Goal: Information Seeking & Learning: Check status

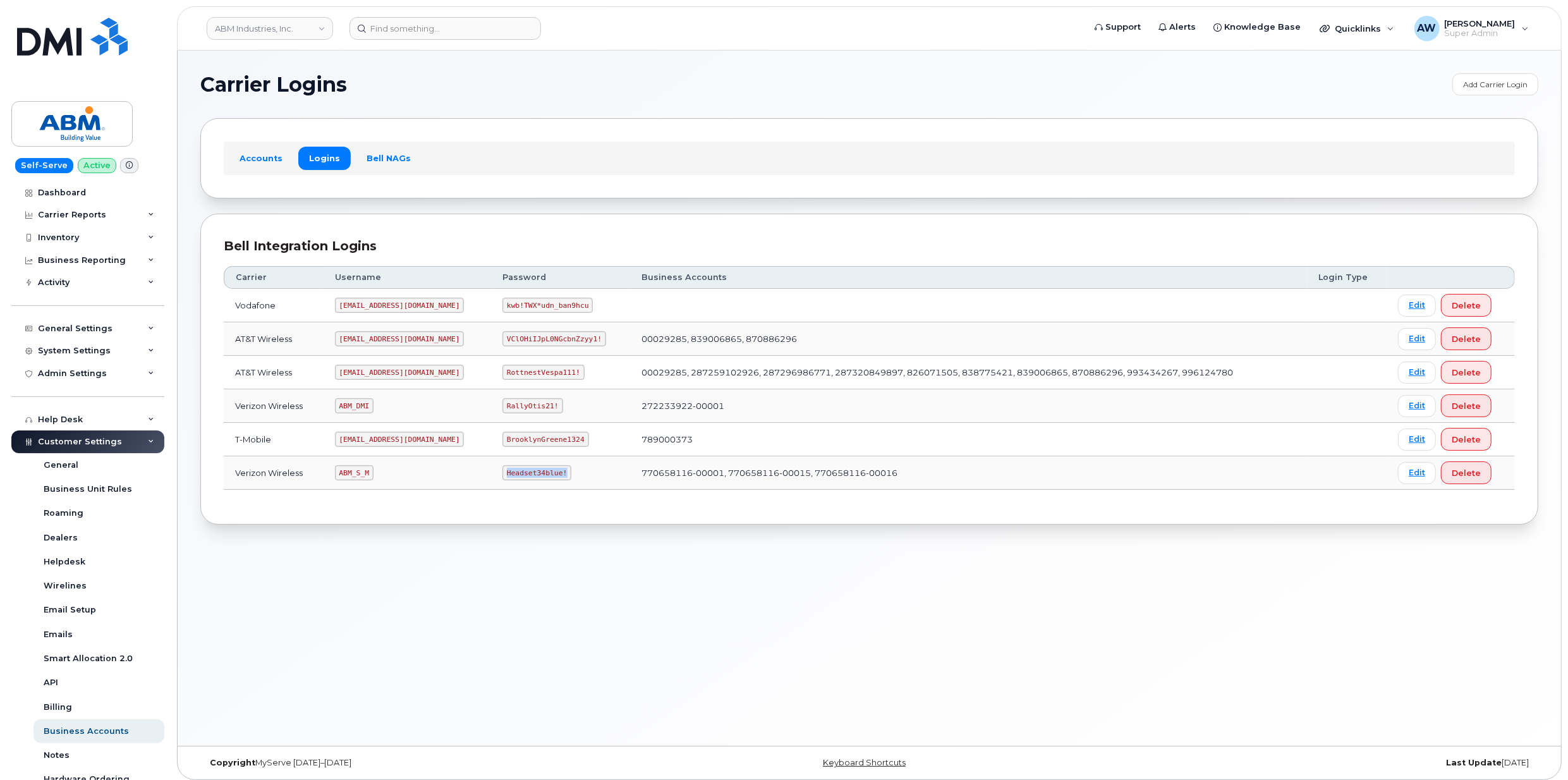
scroll to position [125, 0]
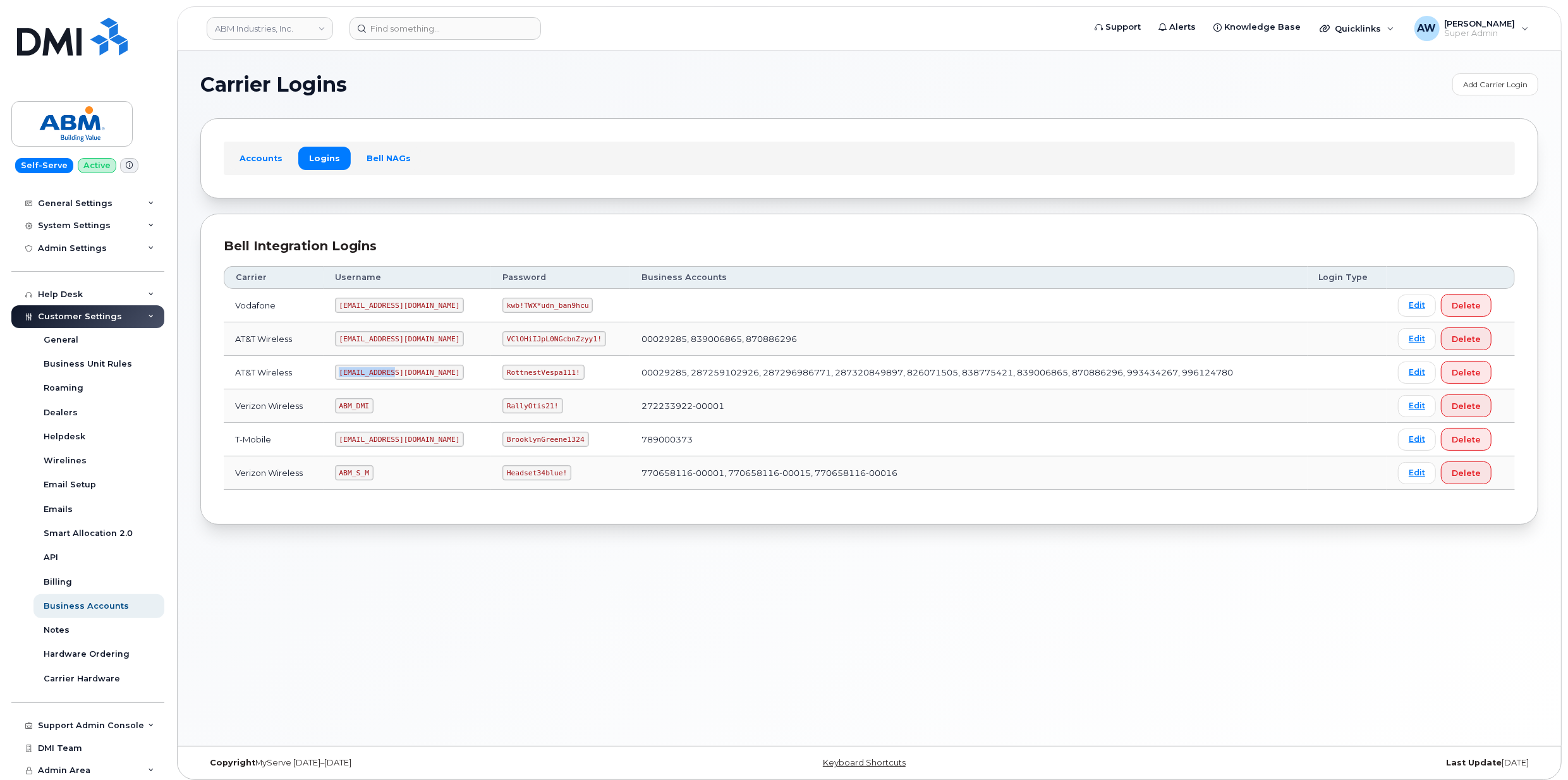
drag, startPoint x: 344, startPoint y: 378, endPoint x: 395, endPoint y: 375, distance: 51.1
click at [395, 375] on code "abm@dminc.com" at bounding box center [399, 373] width 130 height 15
copy code "abm@dminc.com"
drag, startPoint x: 468, startPoint y: 376, endPoint x: 538, endPoint y: 376, distance: 70.0
click at [538, 376] on td "RottnestVespa111!" at bounding box center [560, 373] width 139 height 33
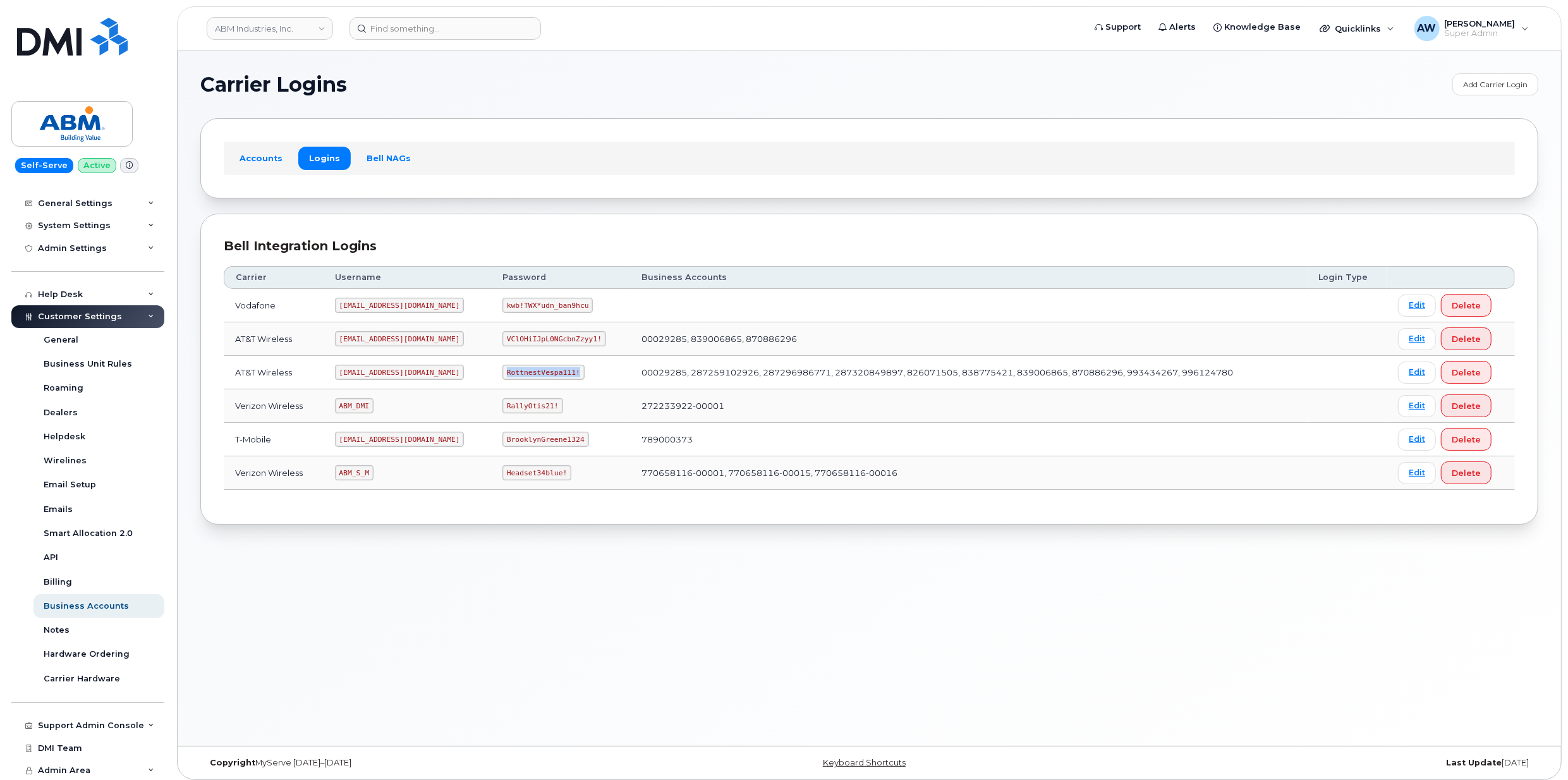
copy code "RottnestVespa111!"
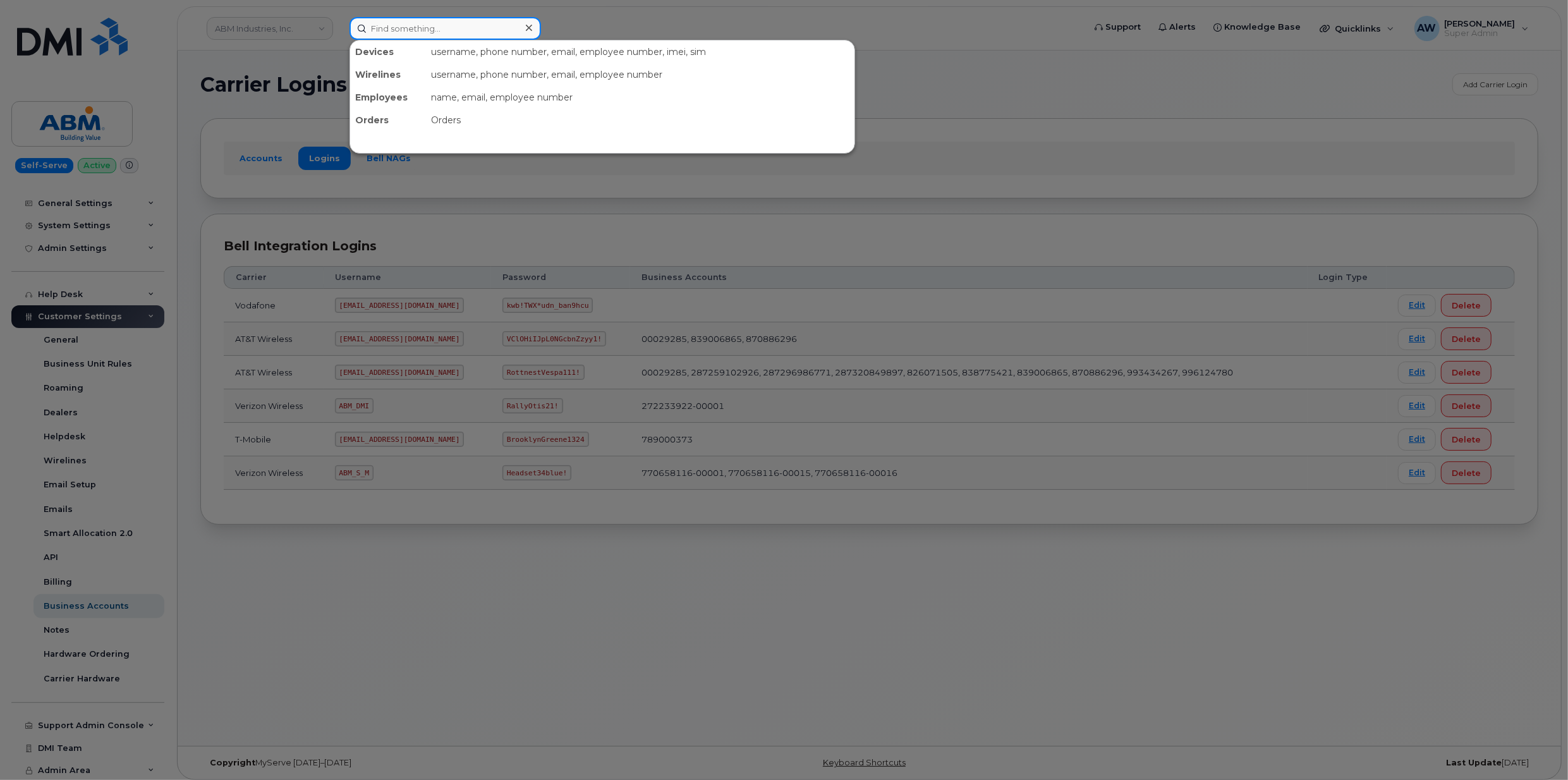
click at [495, 33] on input at bounding box center [445, 28] width 192 height 23
paste input "3477039180"
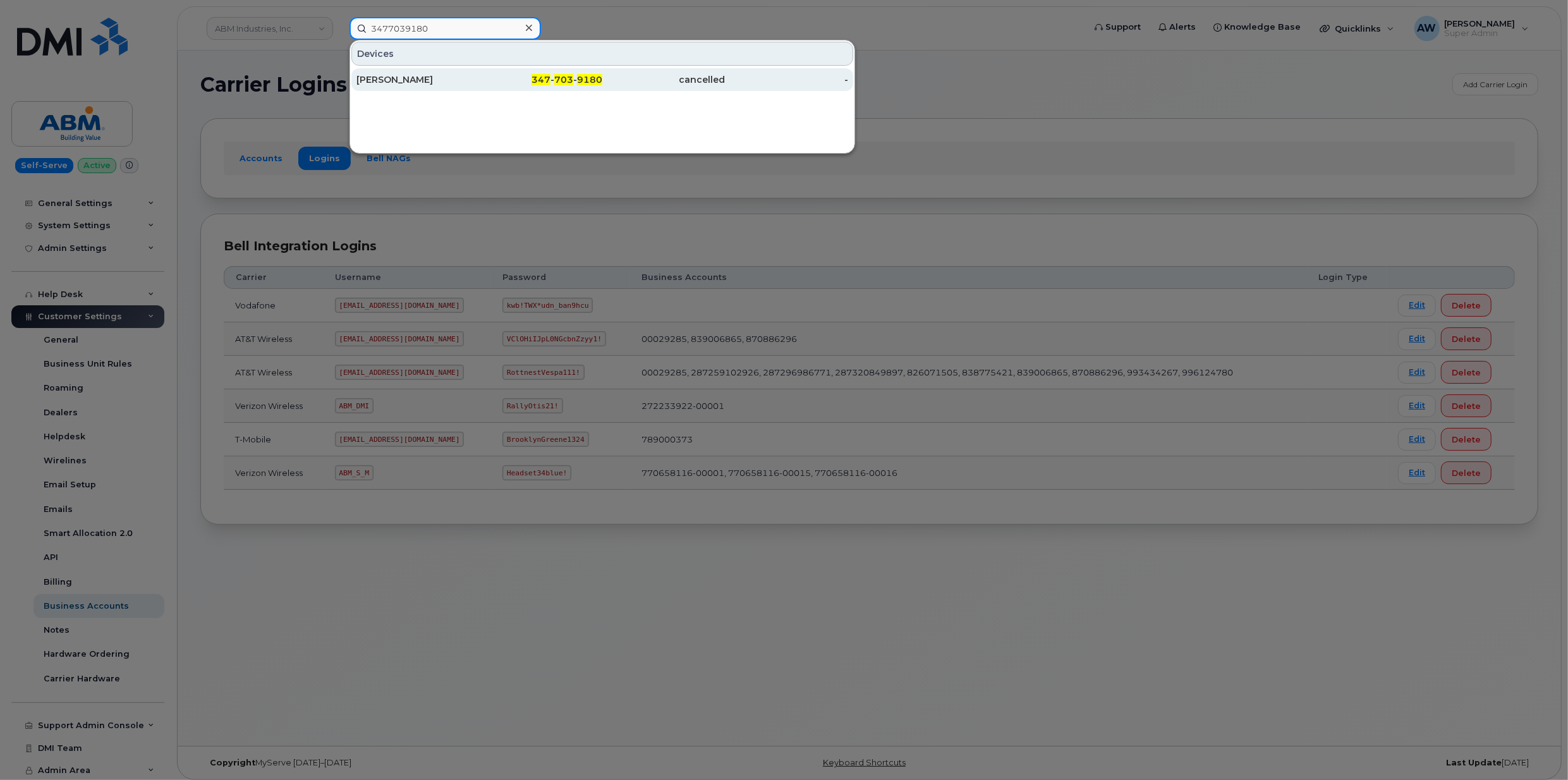
type input "3477039180"
click at [697, 86] on div "cancelled" at bounding box center [663, 79] width 123 height 13
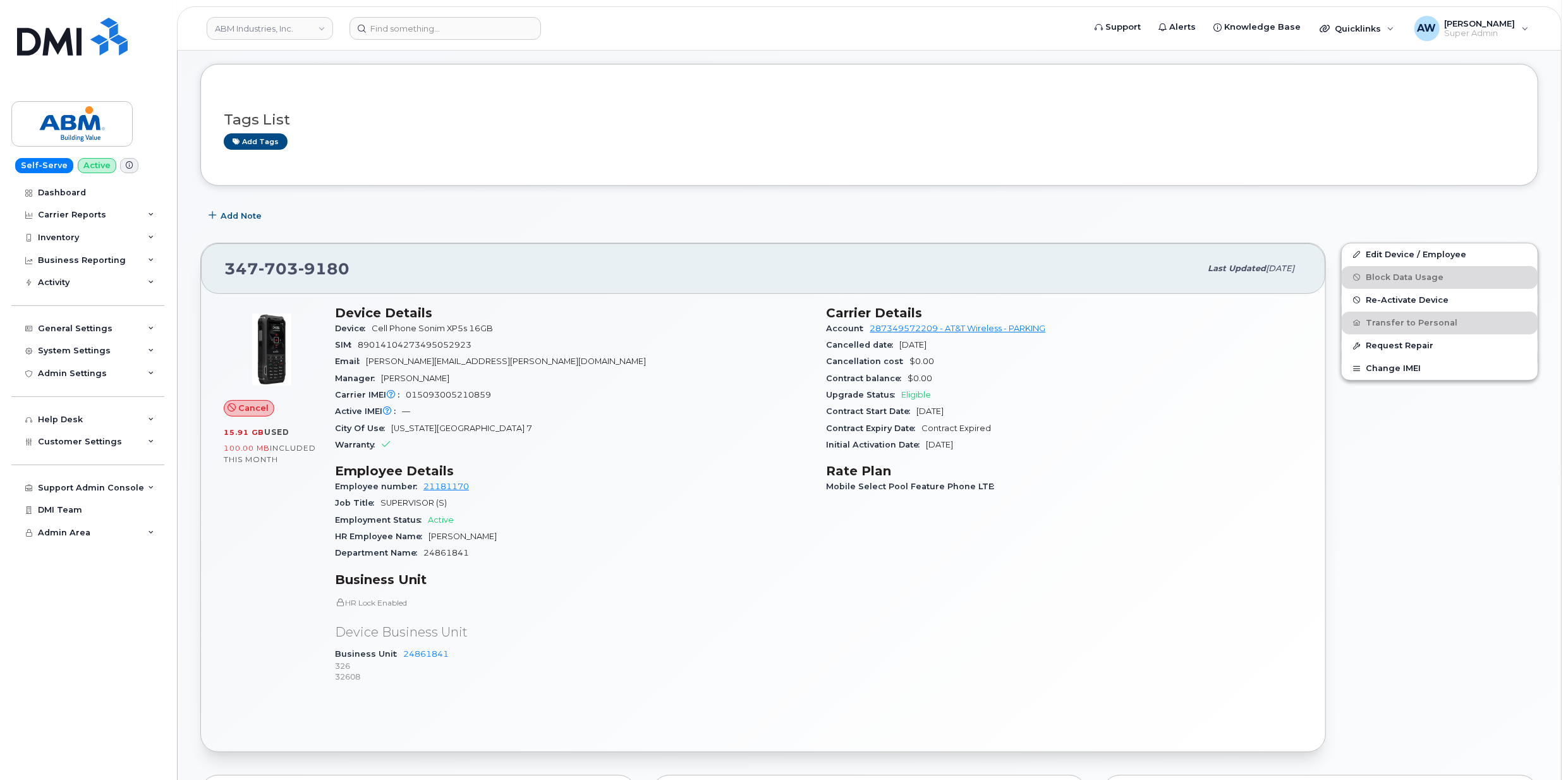
scroll to position [253, 0]
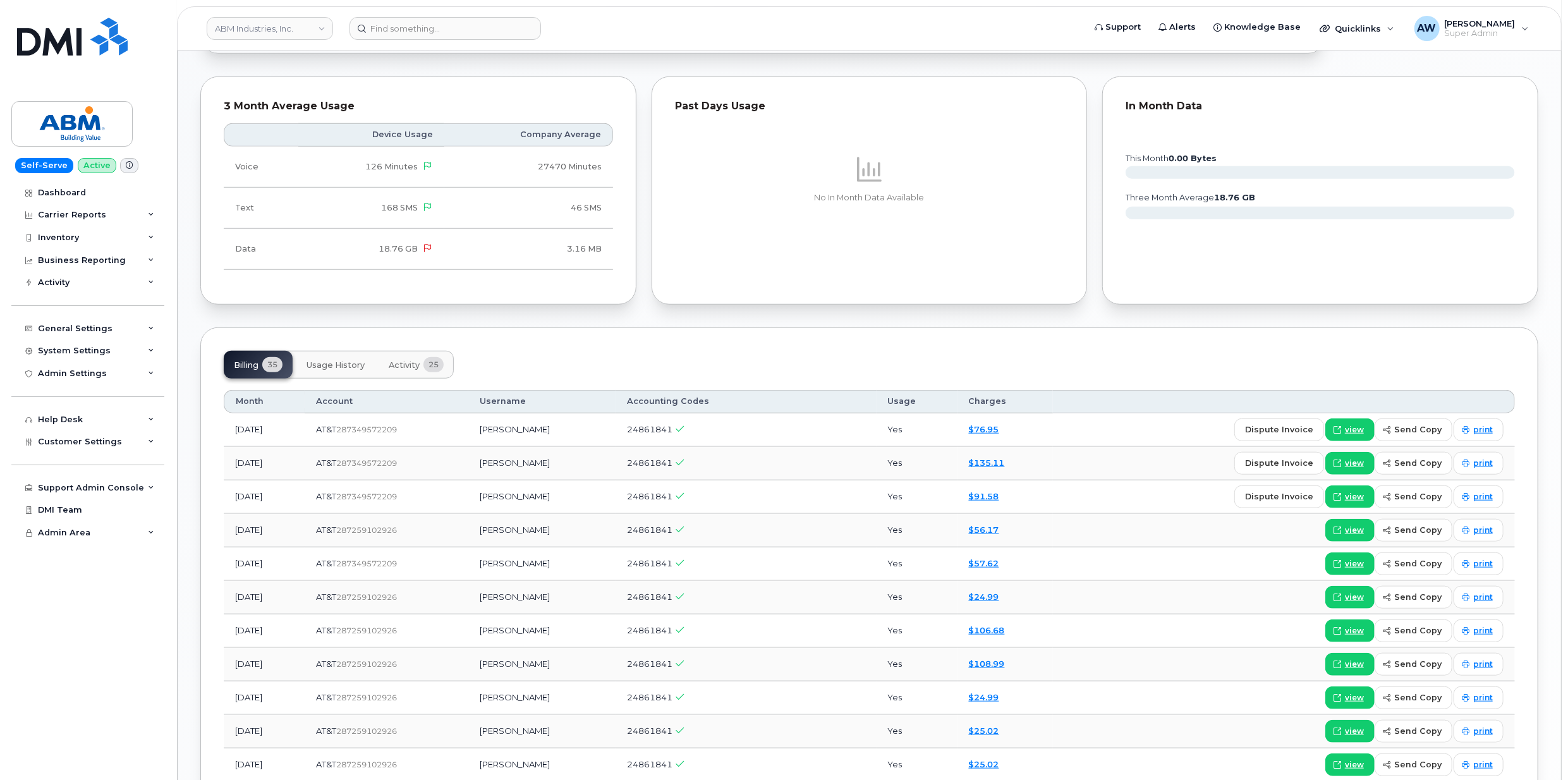
click at [413, 370] on span "Activity" at bounding box center [404, 366] width 31 height 10
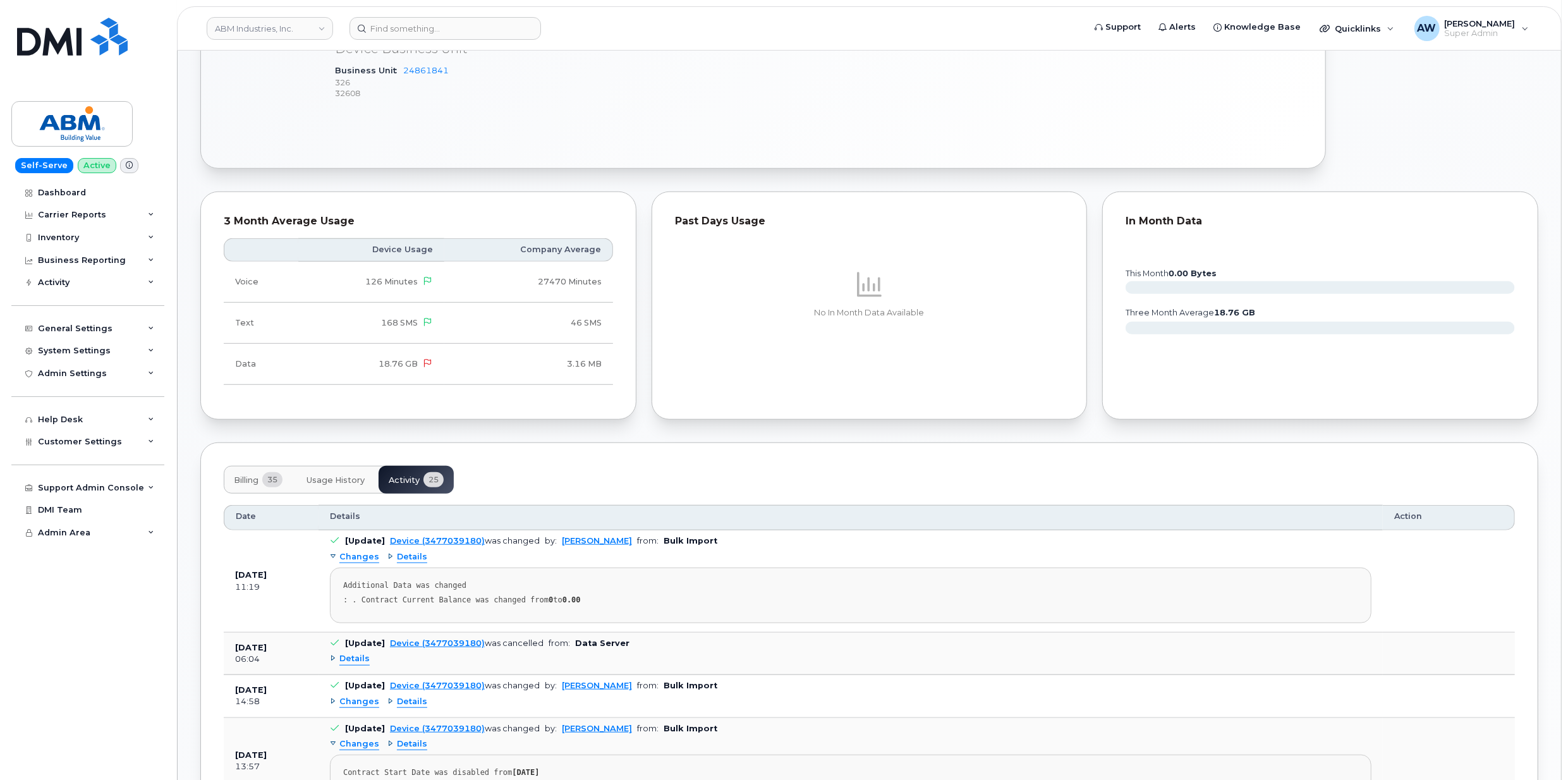
scroll to position [927, 0]
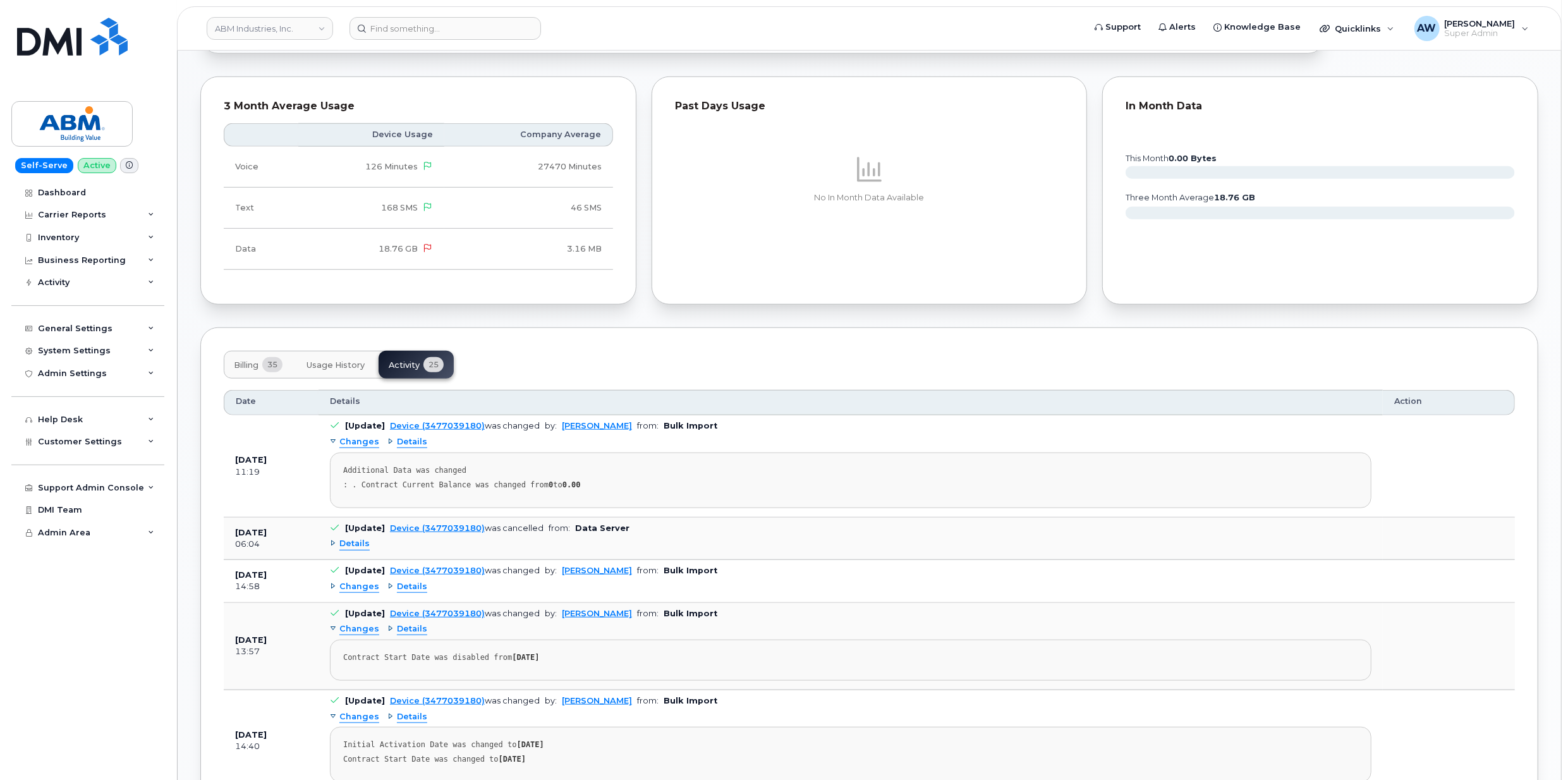
click at [361, 550] on span "Details" at bounding box center [354, 544] width 30 height 12
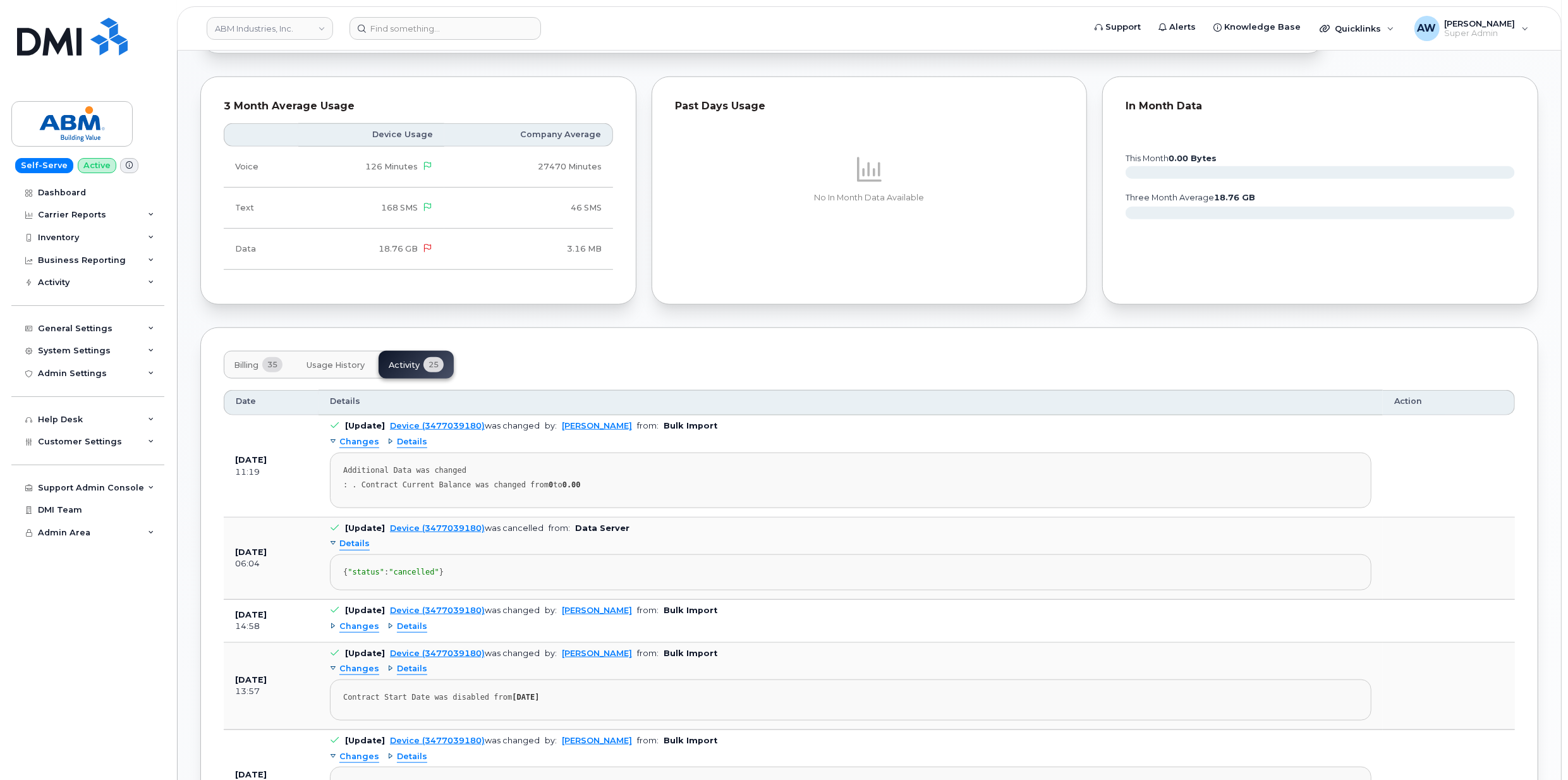
click at [361, 550] on span "Details" at bounding box center [354, 544] width 30 height 12
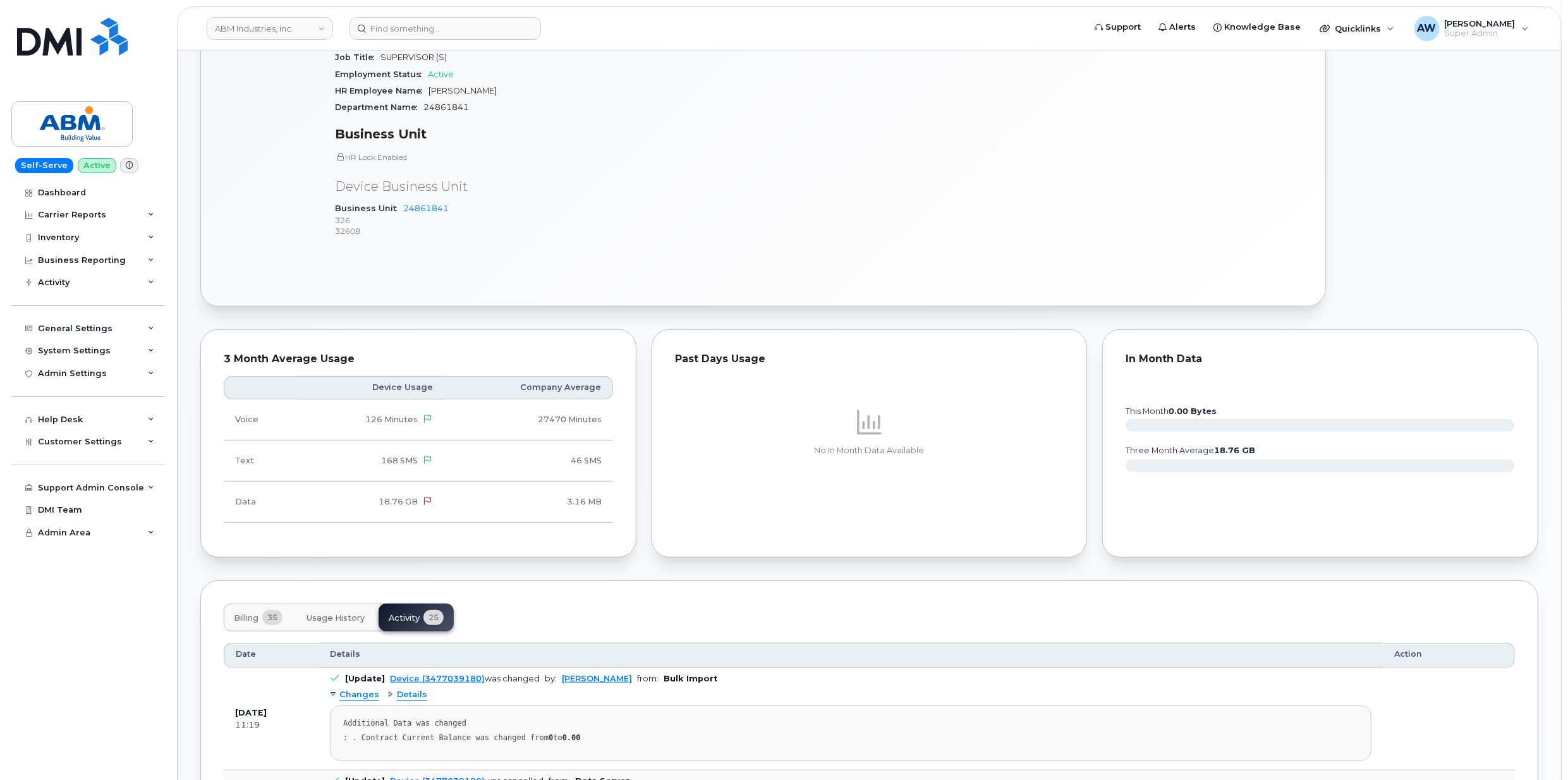
scroll to position [759, 0]
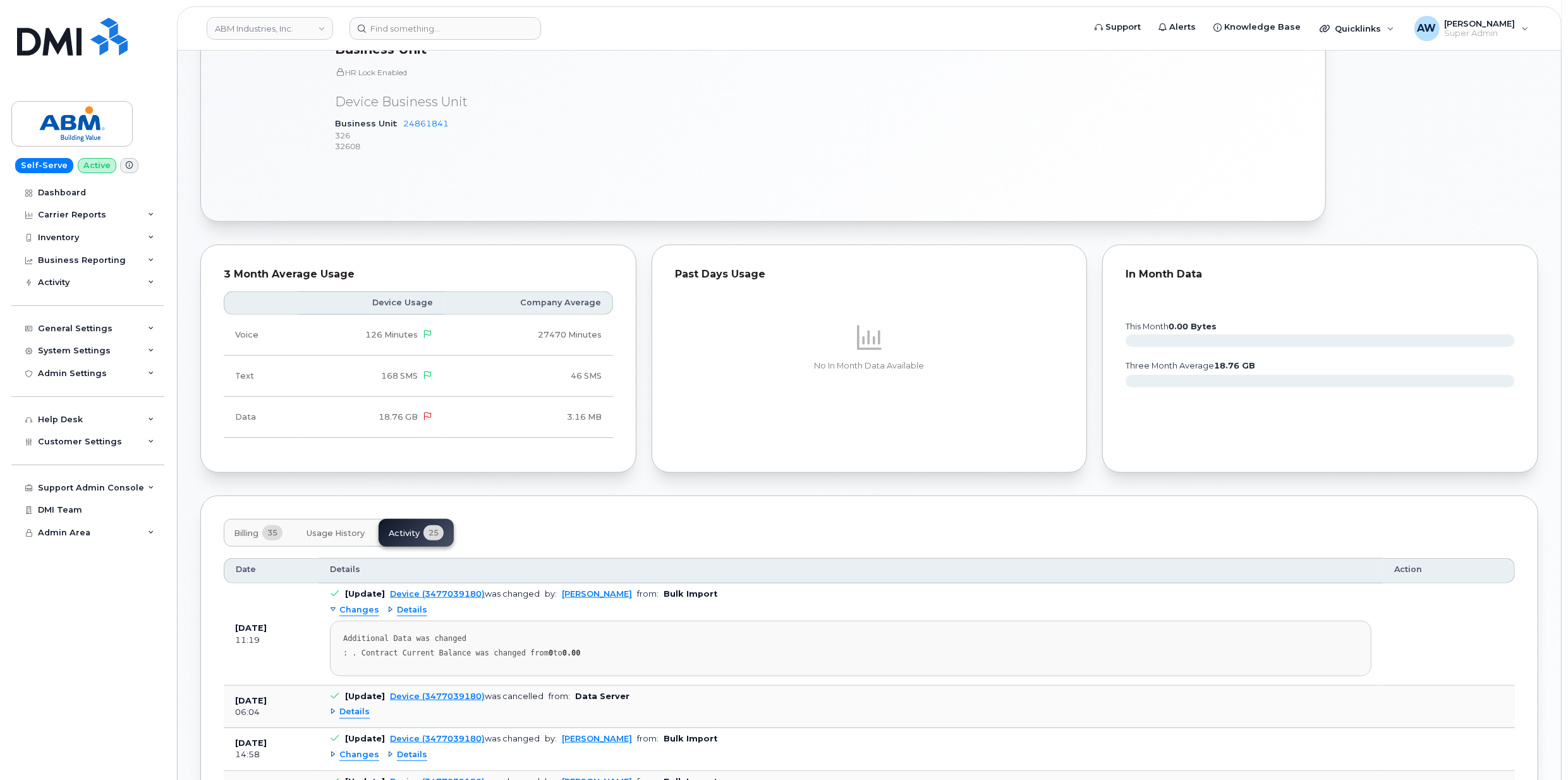
click at [264, 547] on button "Billing 35" at bounding box center [258, 533] width 69 height 28
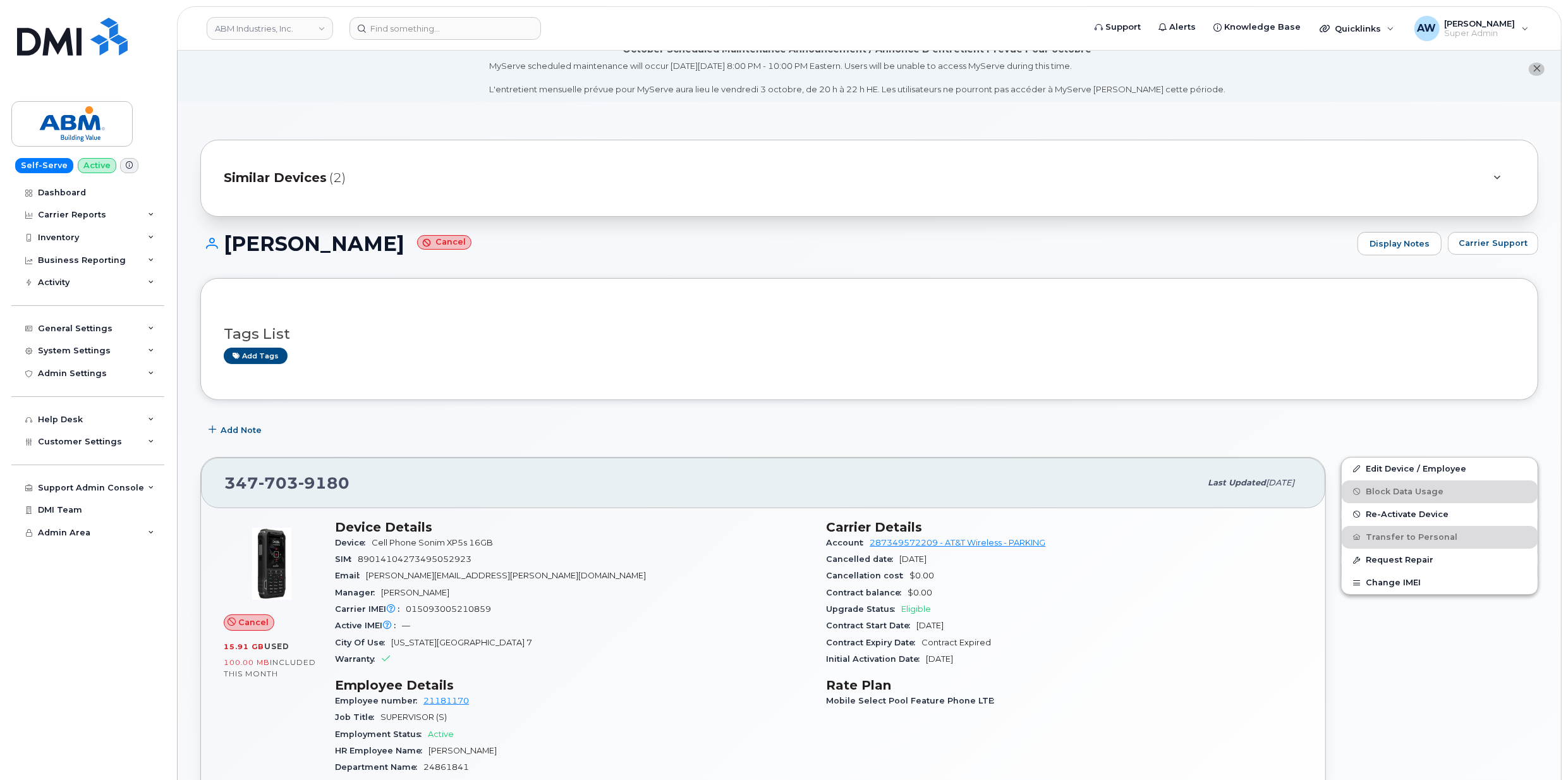
scroll to position [0, 0]
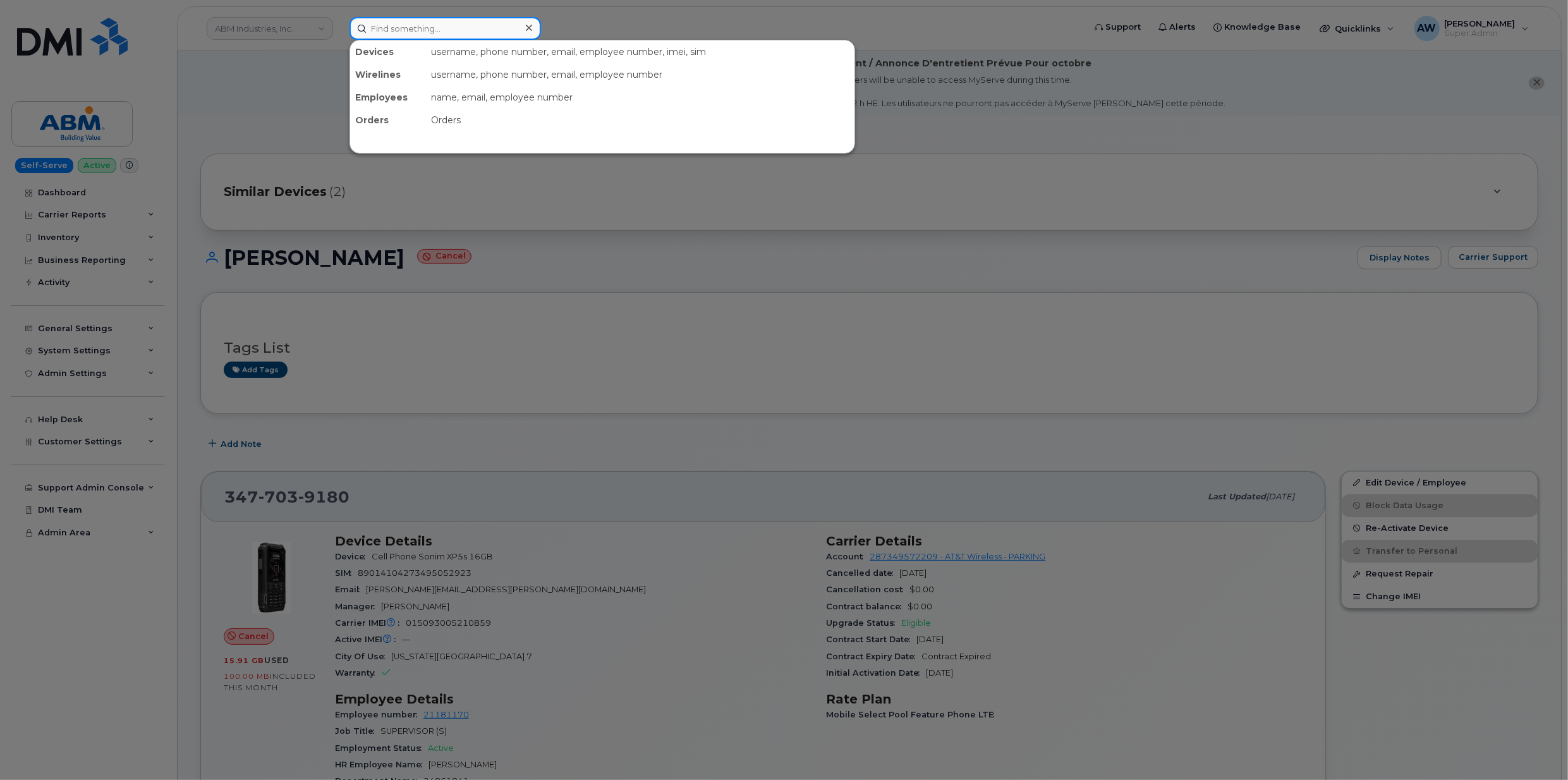
click at [474, 24] on input at bounding box center [445, 28] width 192 height 23
paste input "8132157553"
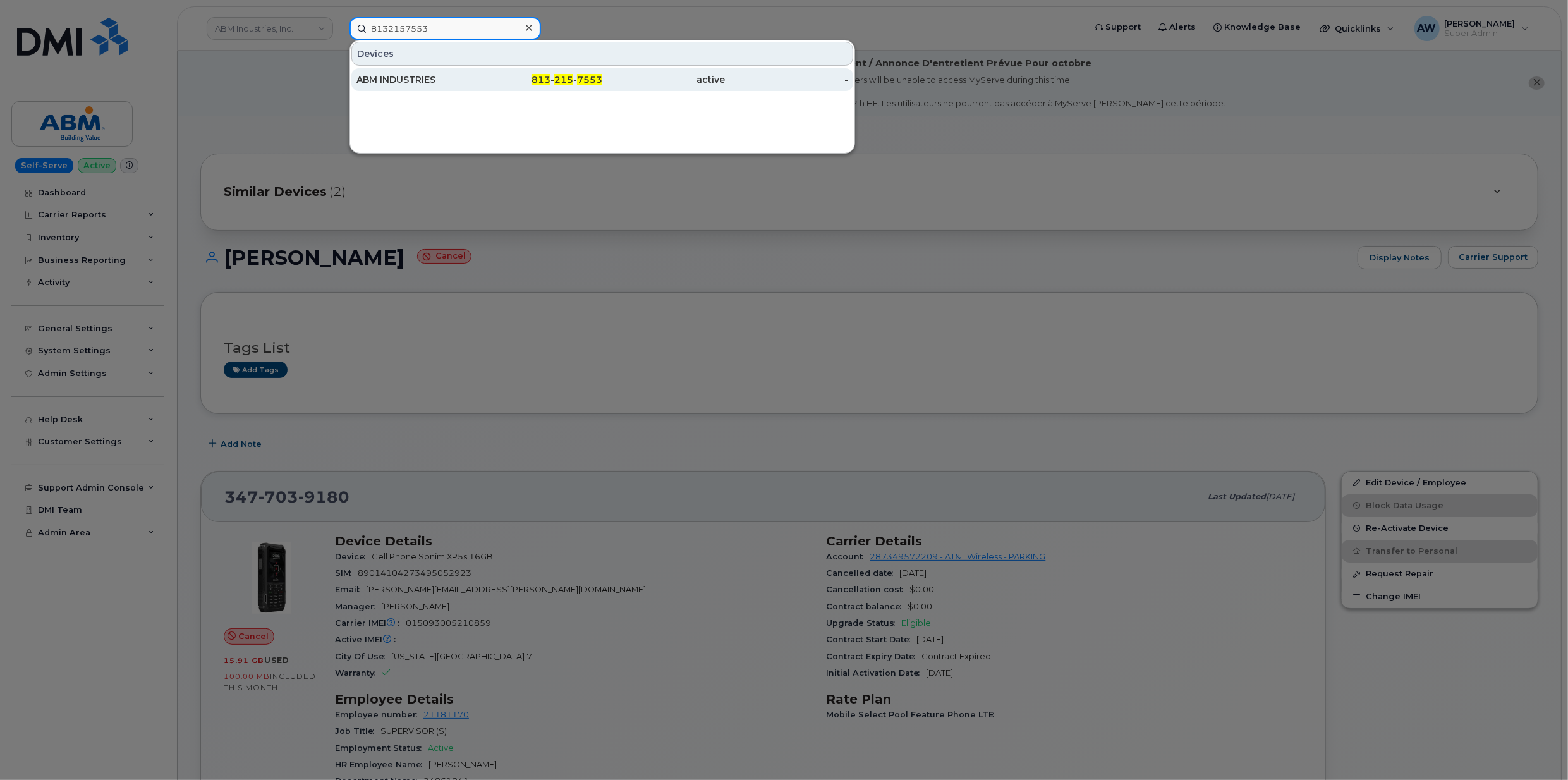
type input "8132157553"
click at [472, 79] on div "ABM INDUSTRIES" at bounding box center [418, 79] width 123 height 13
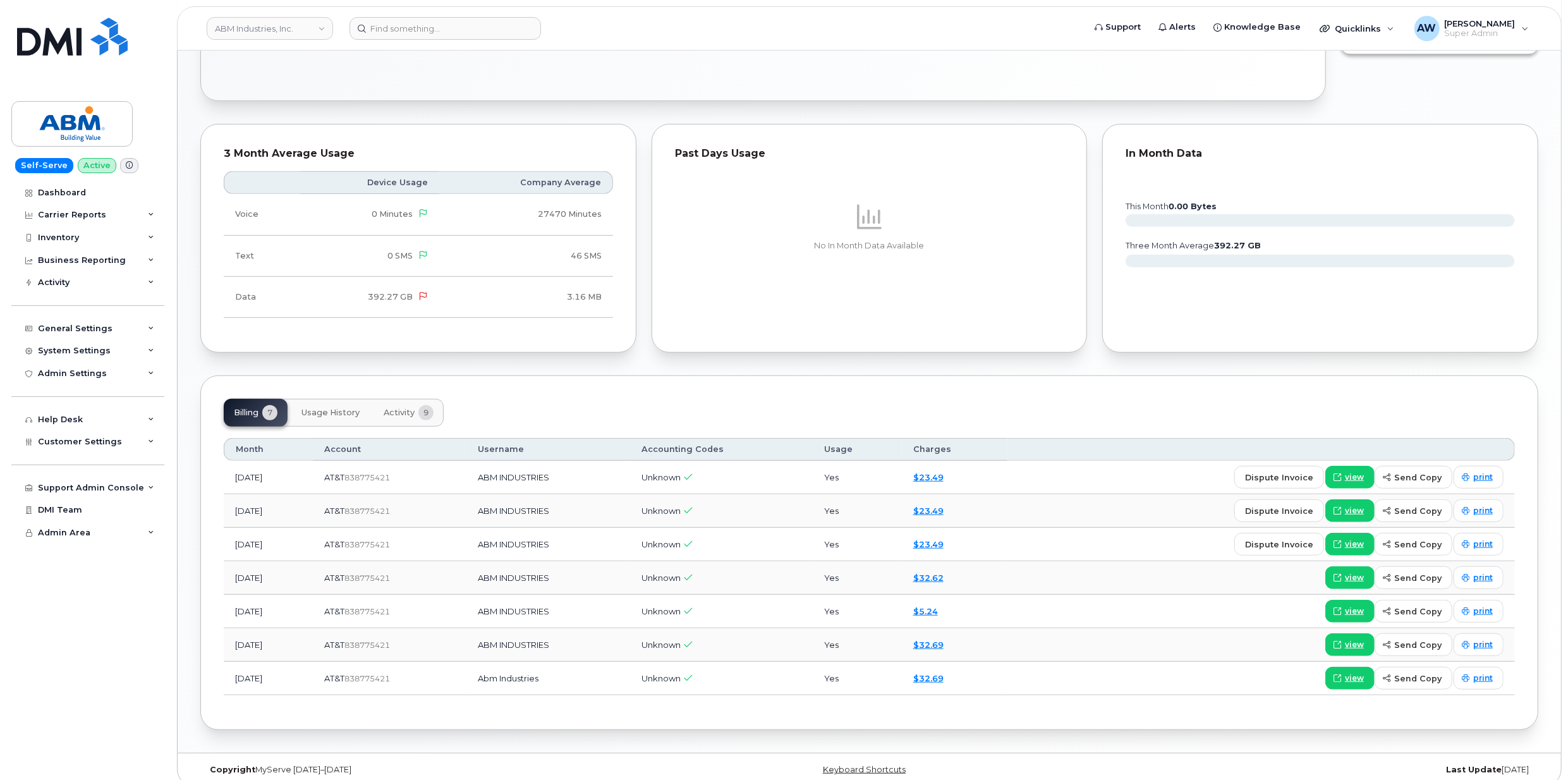
scroll to position [607, 0]
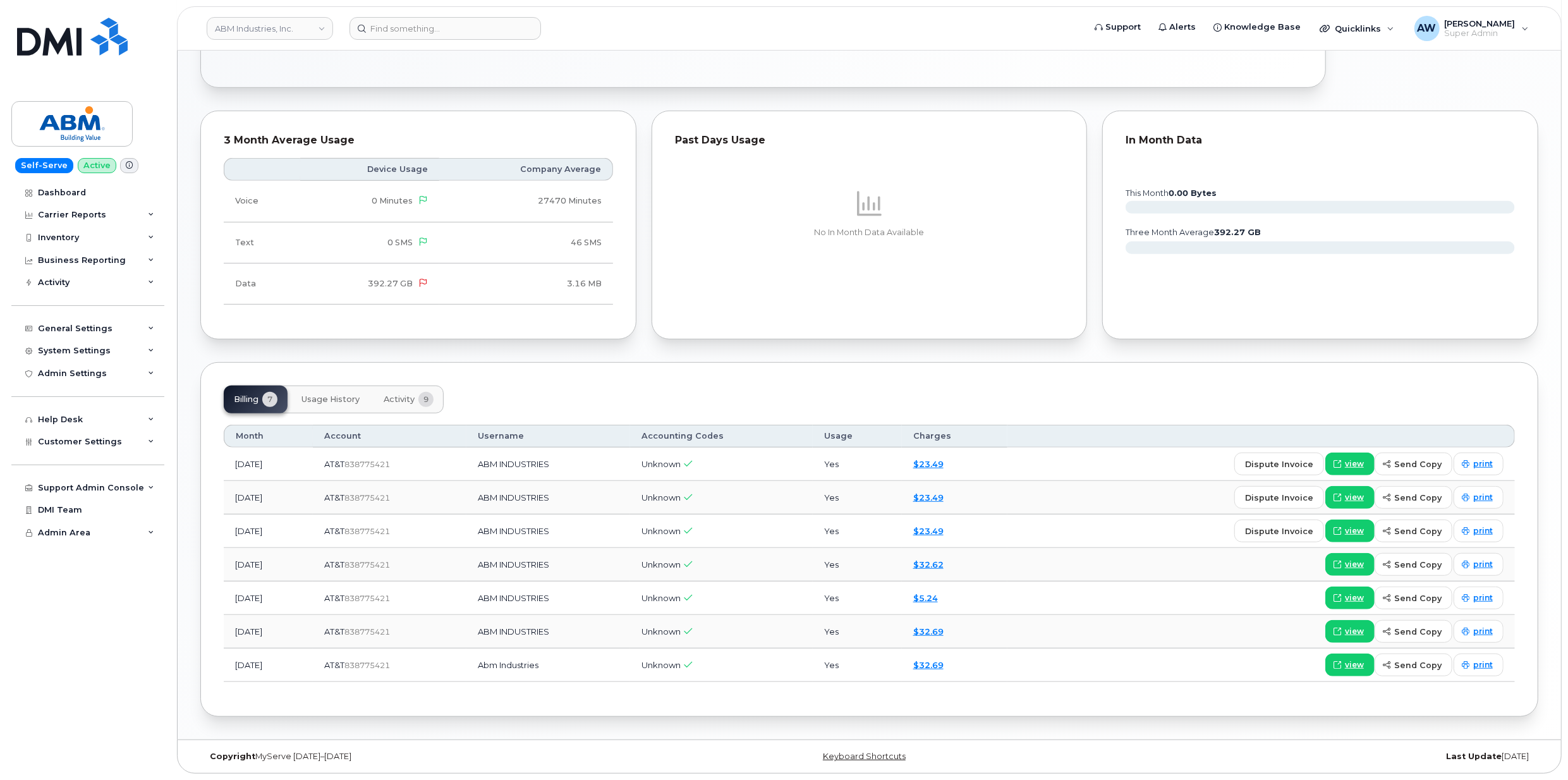
click at [335, 395] on span "Usage History" at bounding box center [330, 400] width 58 height 10
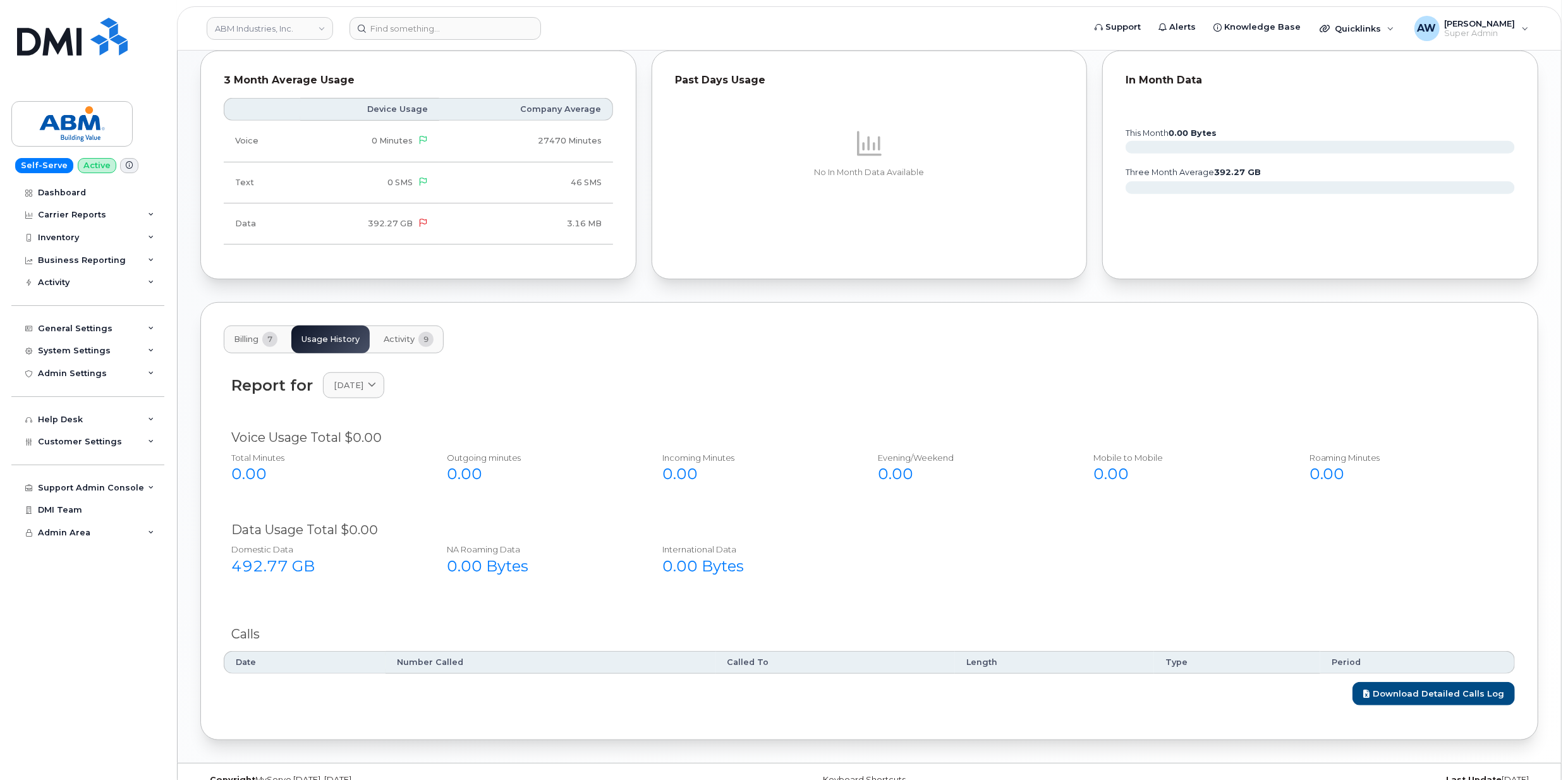
scroll to position [689, 0]
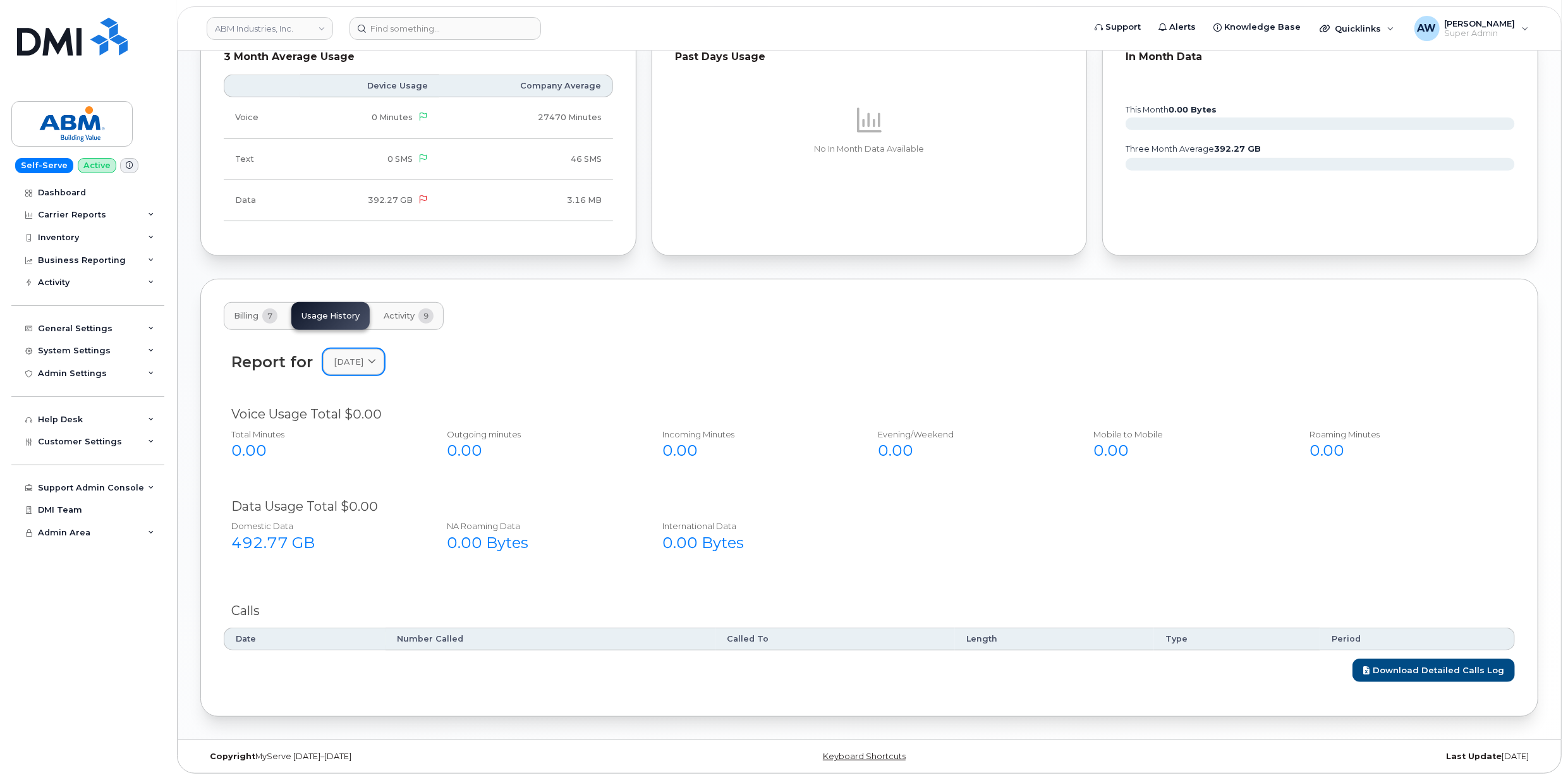
click at [363, 358] on span "[DATE]" at bounding box center [349, 362] width 30 height 12
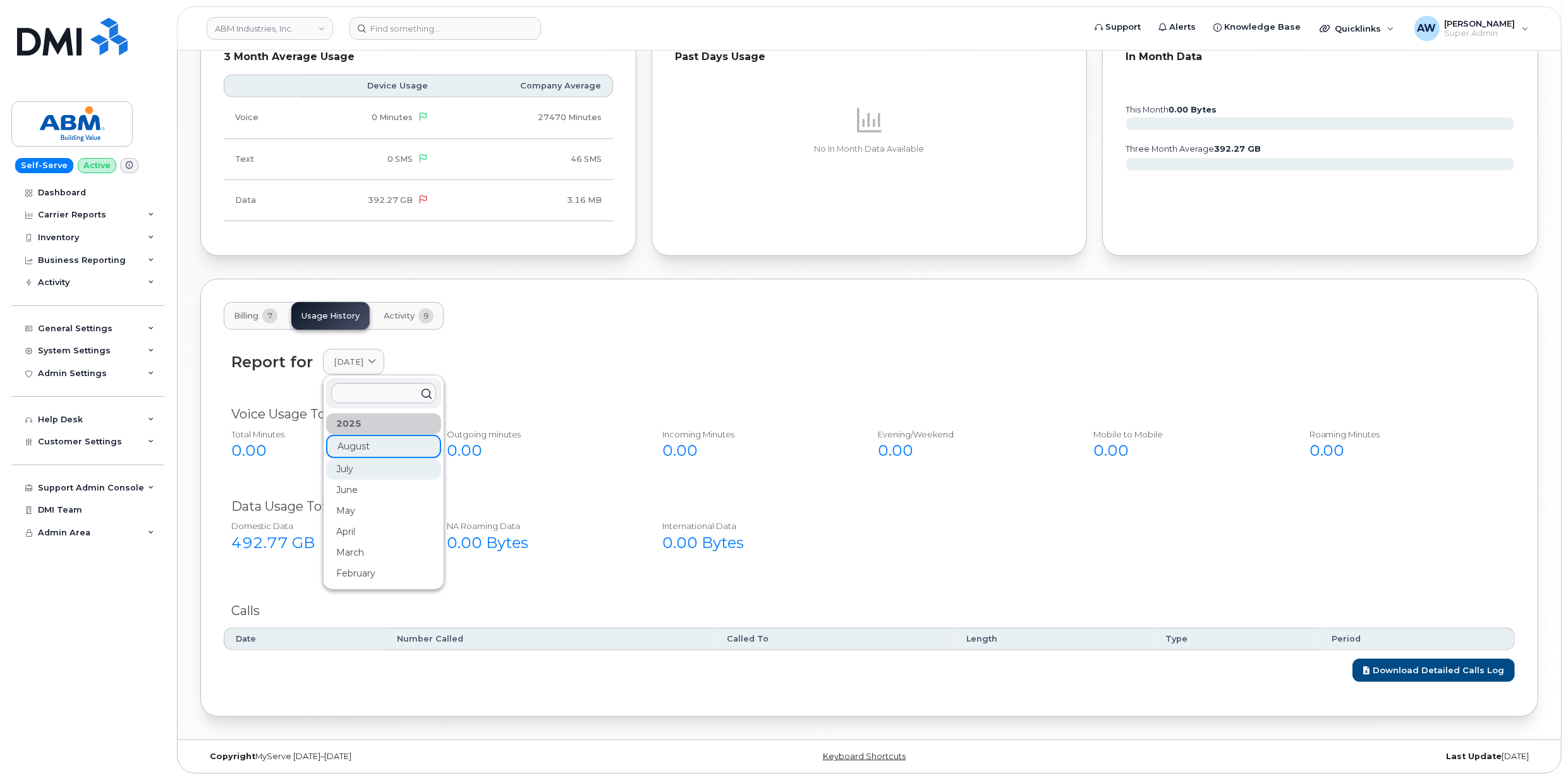
click at [375, 467] on div "July" at bounding box center [383, 470] width 115 height 21
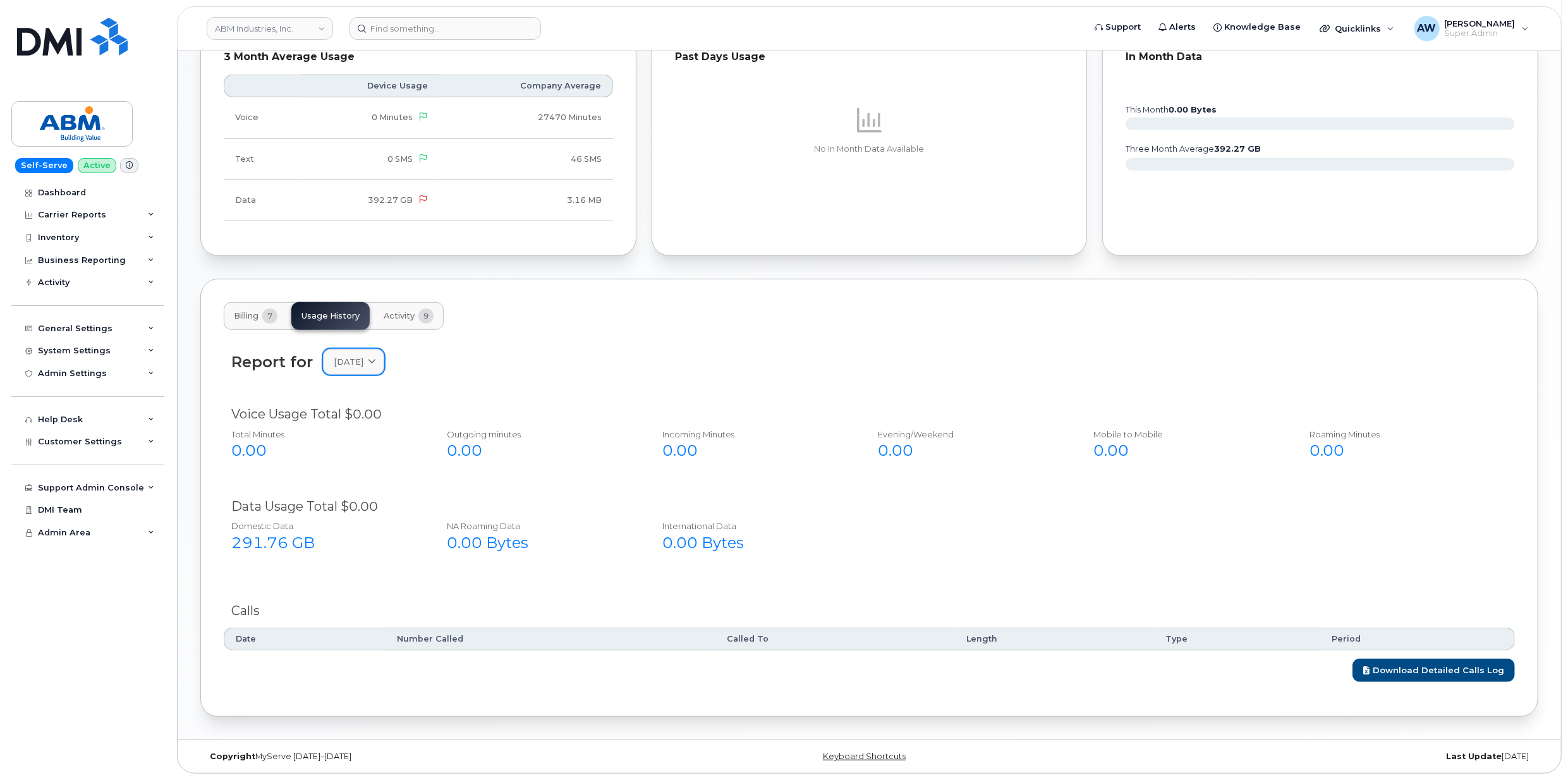
click at [376, 358] on icon at bounding box center [372, 361] width 8 height 8
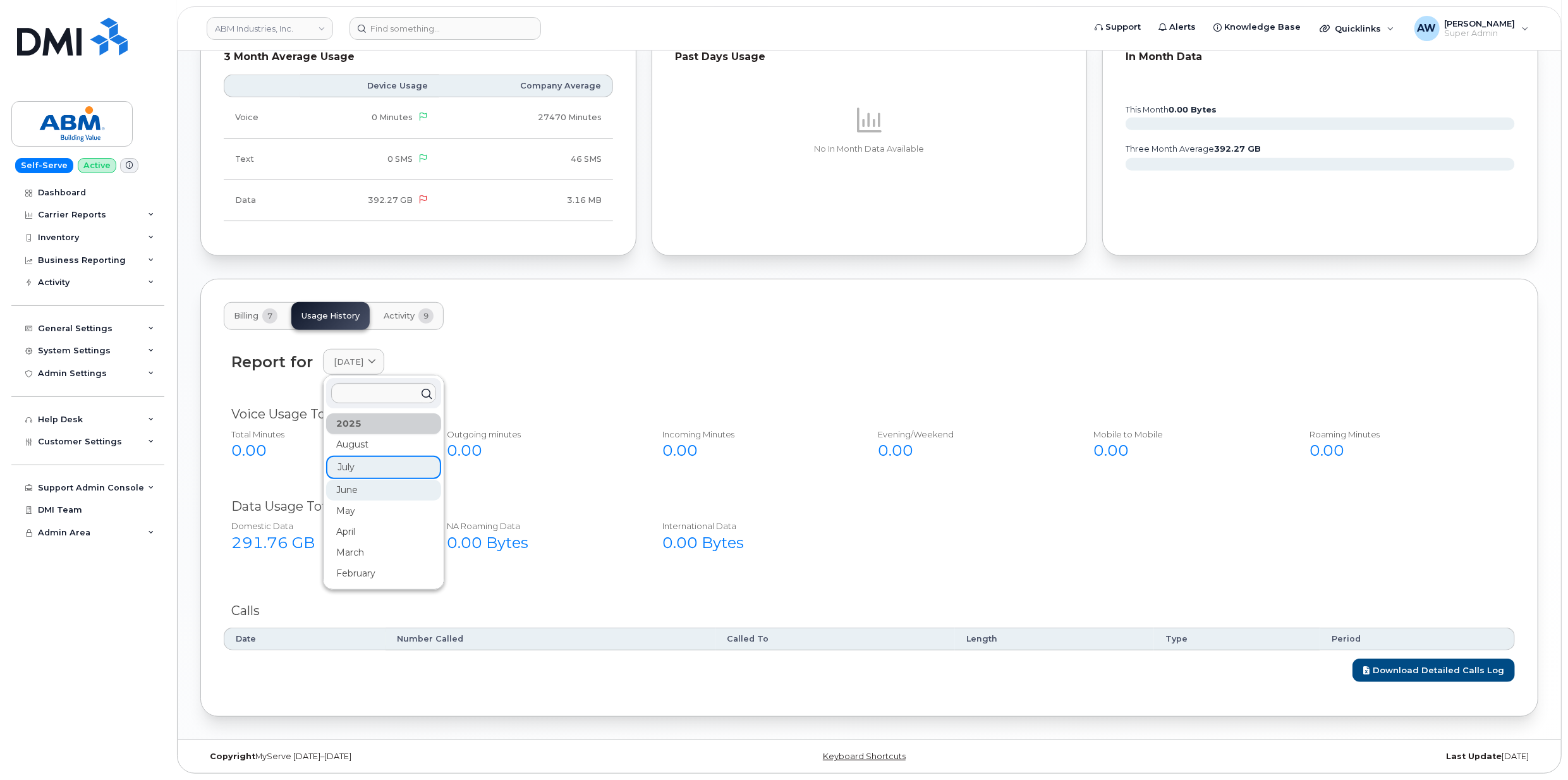
click at [378, 488] on div "June" at bounding box center [383, 490] width 115 height 21
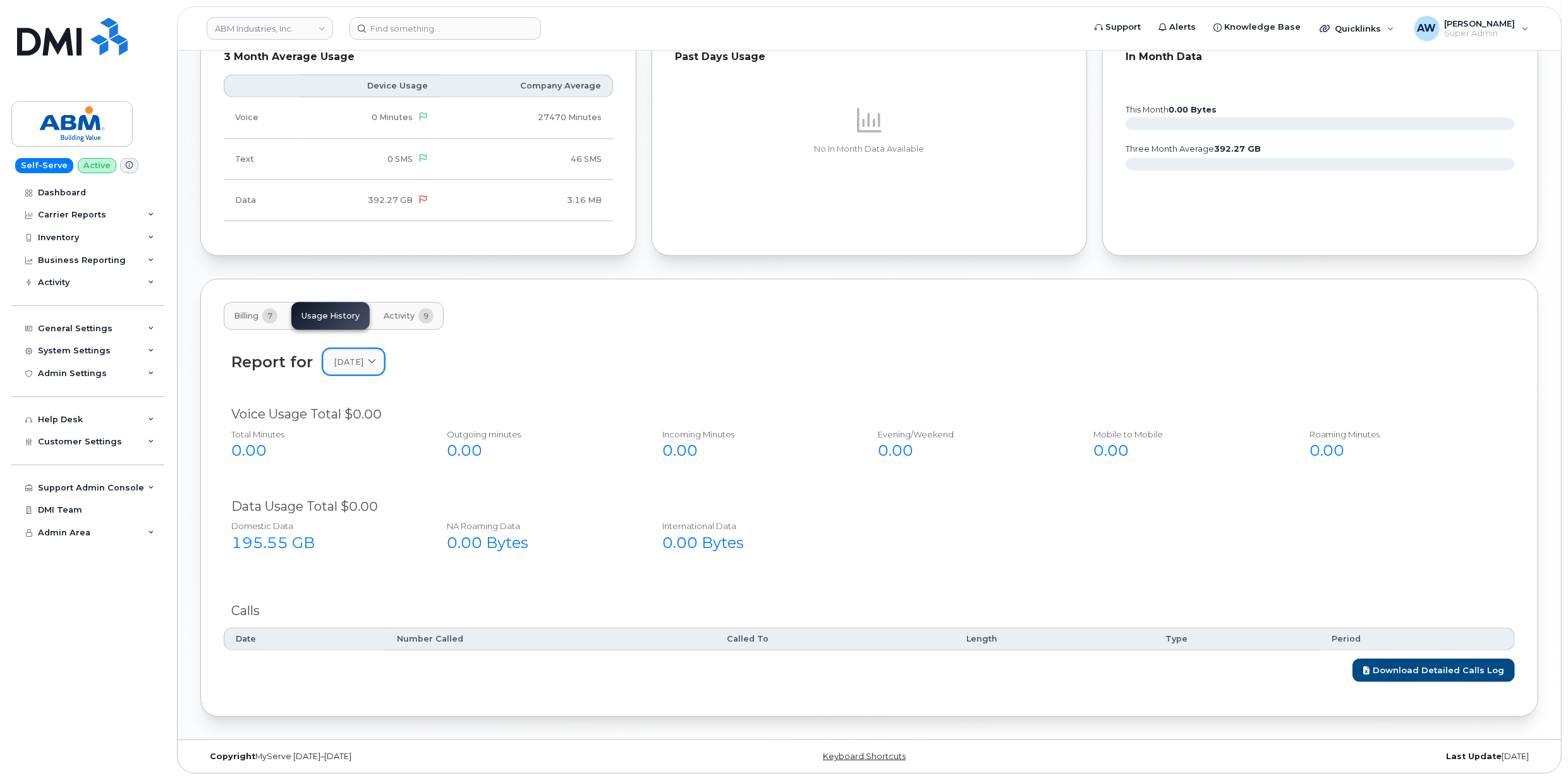
click at [378, 356] on span at bounding box center [372, 362] width 12 height 12
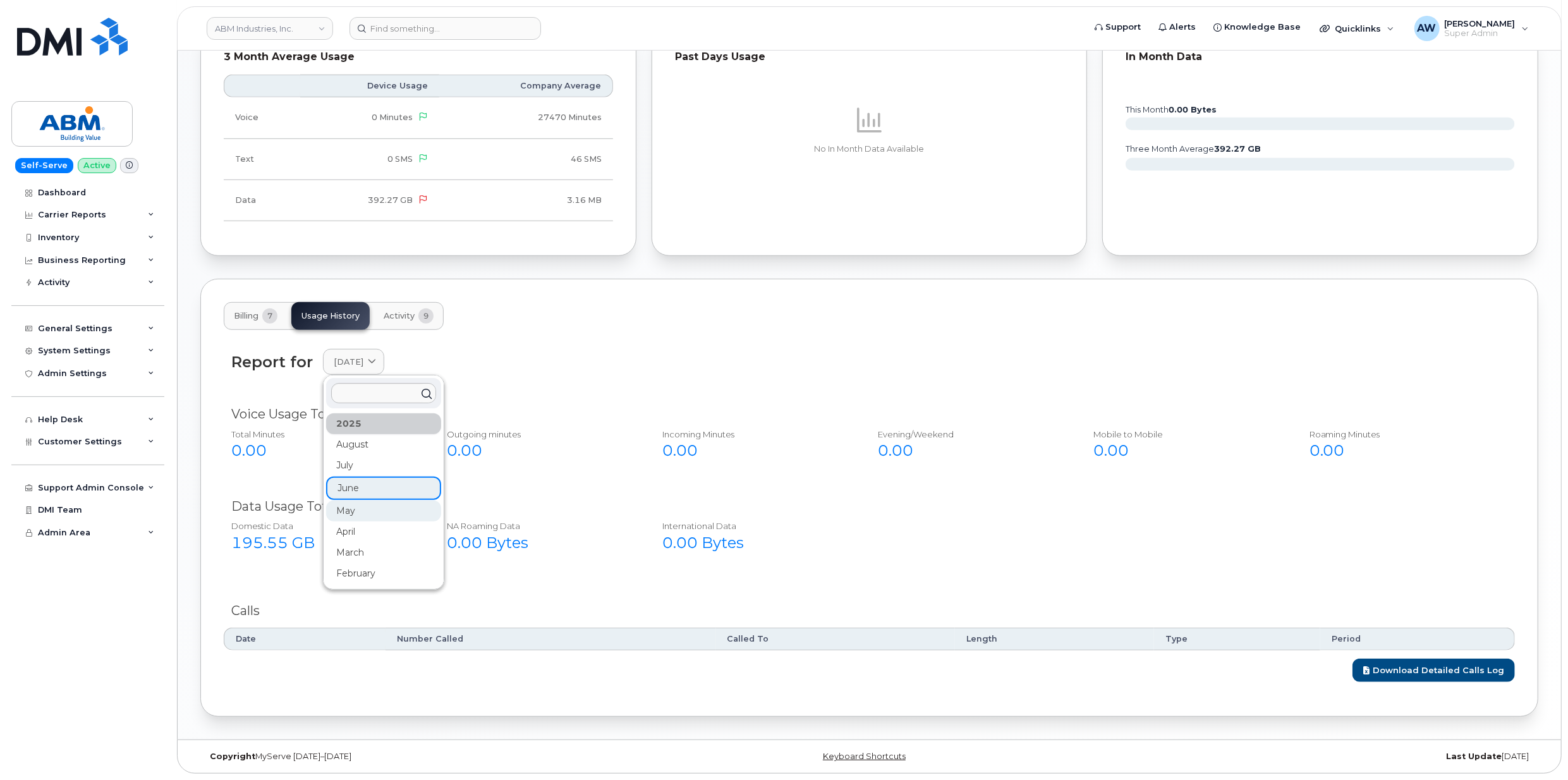
click at [386, 506] on div "May" at bounding box center [383, 511] width 115 height 21
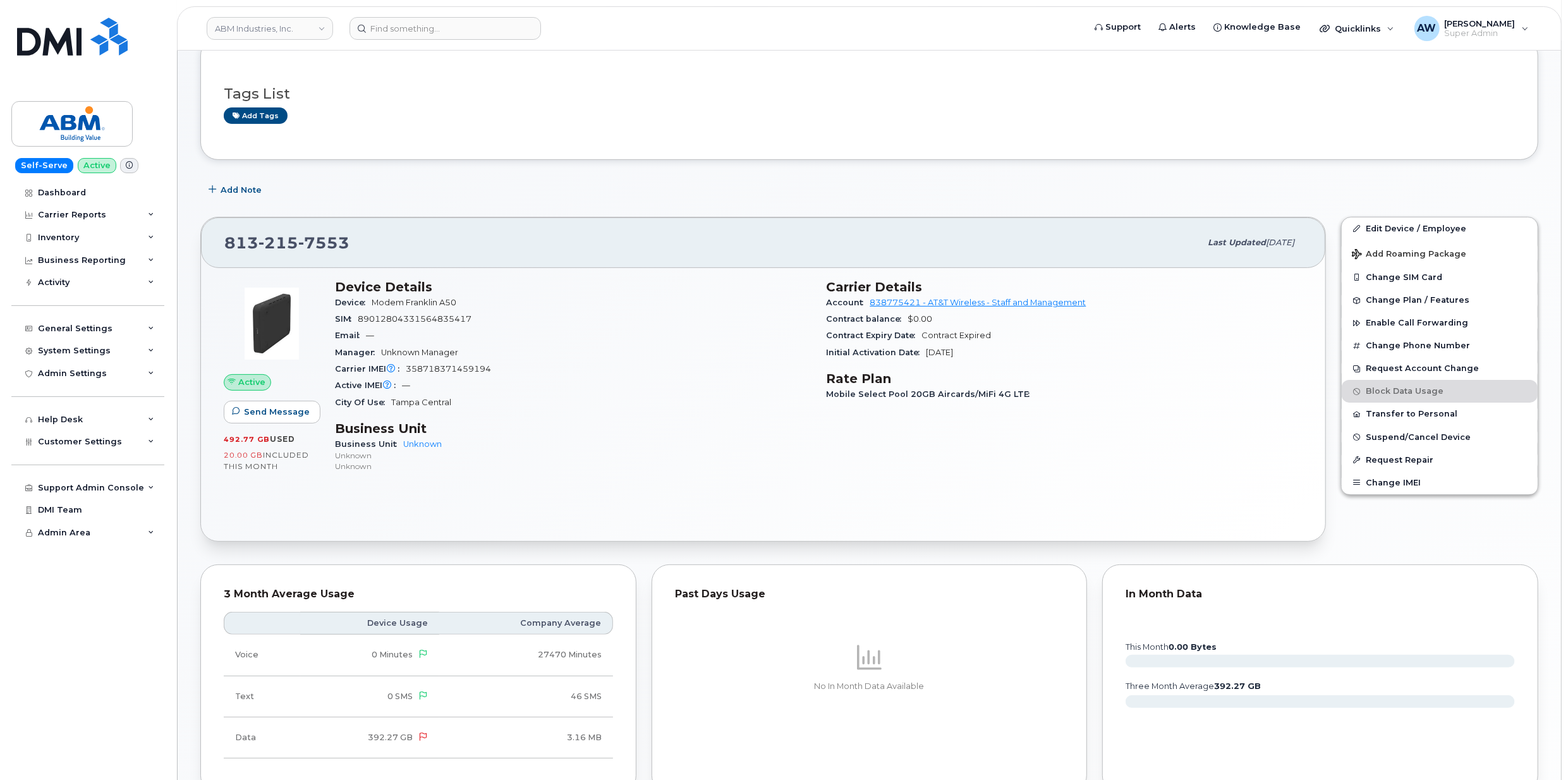
scroll to position [0, 0]
